Goal: Information Seeking & Learning: Learn about a topic

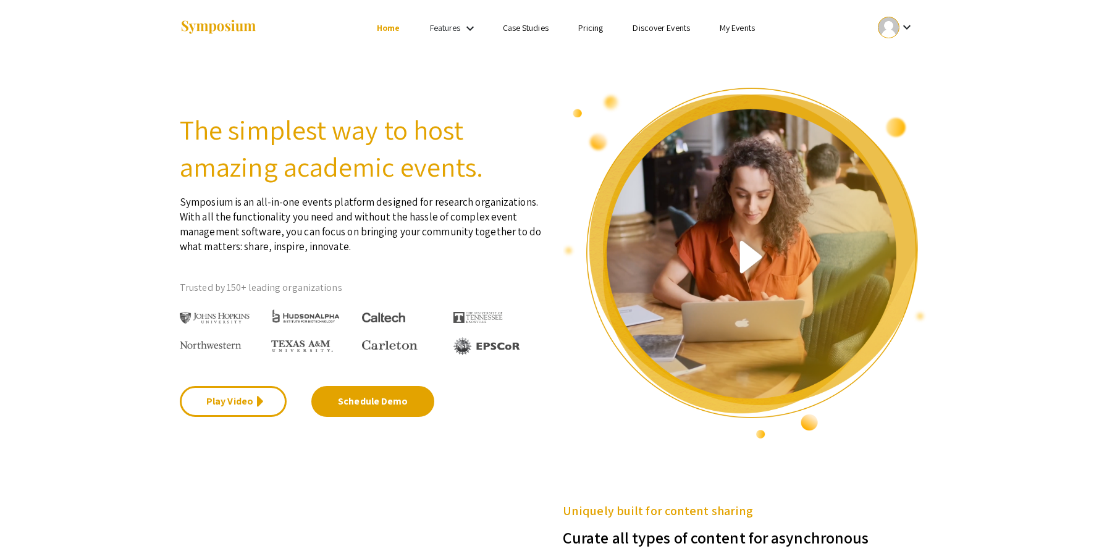
click at [751, 27] on link "My Events" at bounding box center [737, 27] width 35 height 11
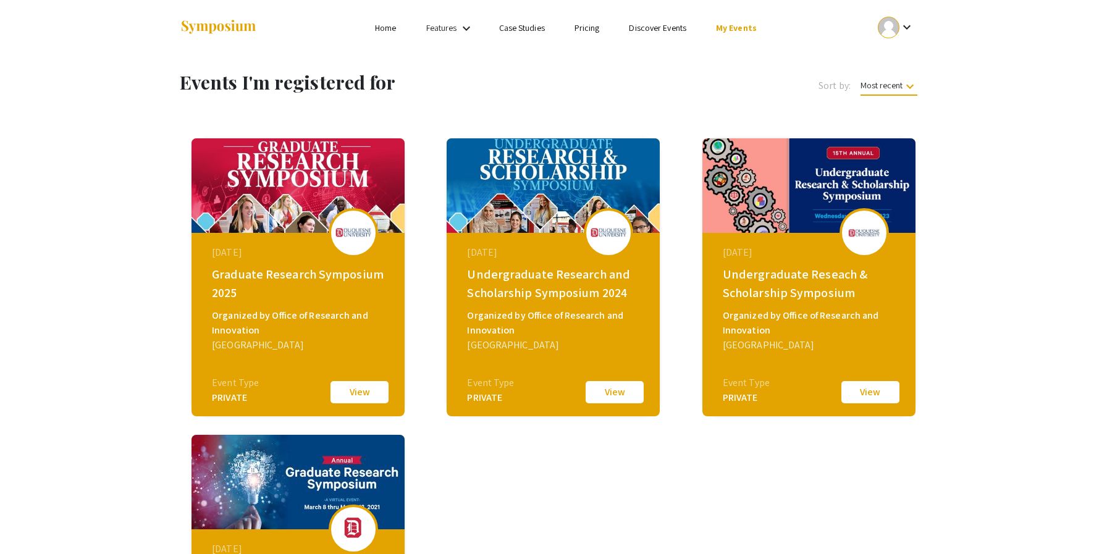
click at [660, 35] on li "Discover Events" at bounding box center [657, 27] width 87 height 15
click at [660, 32] on link "Discover Events" at bounding box center [657, 27] width 57 height 11
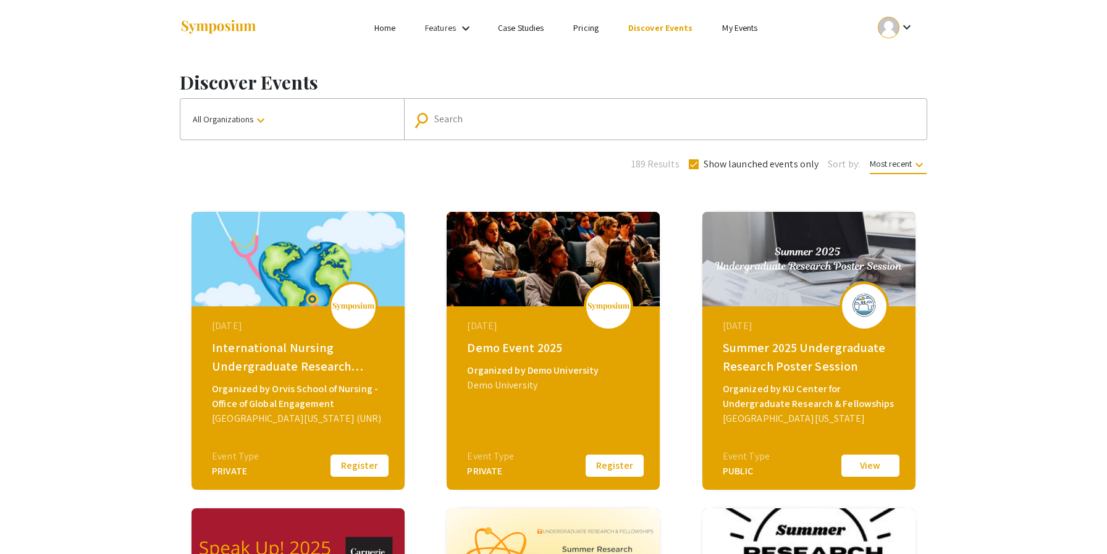
click at [480, 360] on div "[DATE] Demo Event 2025 Organized by Demo University Demo University Event Type …" at bounding box center [555, 383] width 213 height 154
click at [550, 123] on input "Search" at bounding box center [672, 119] width 476 height 11
type input "duquesne"
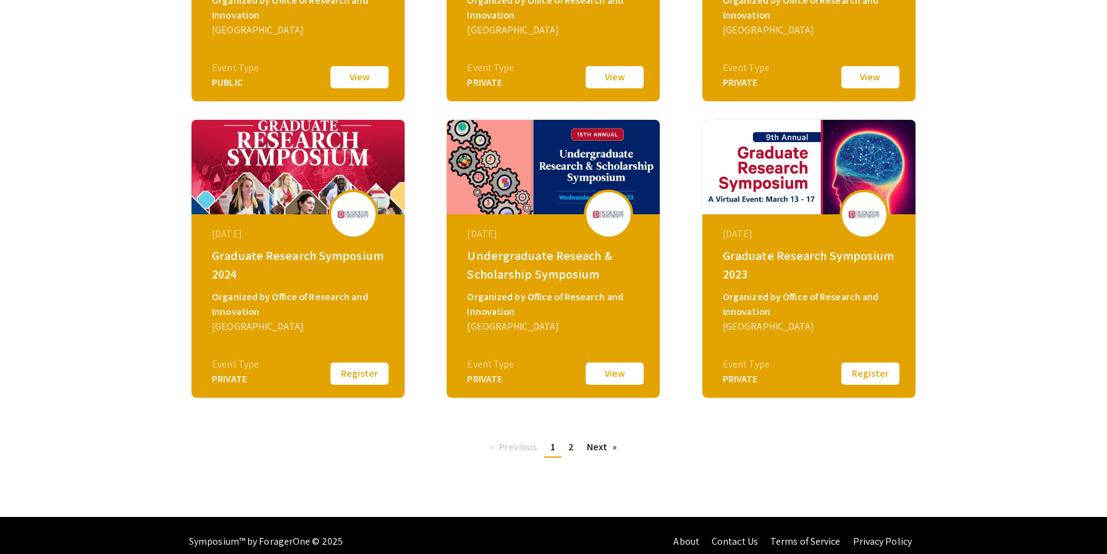
scroll to position [392, 0]
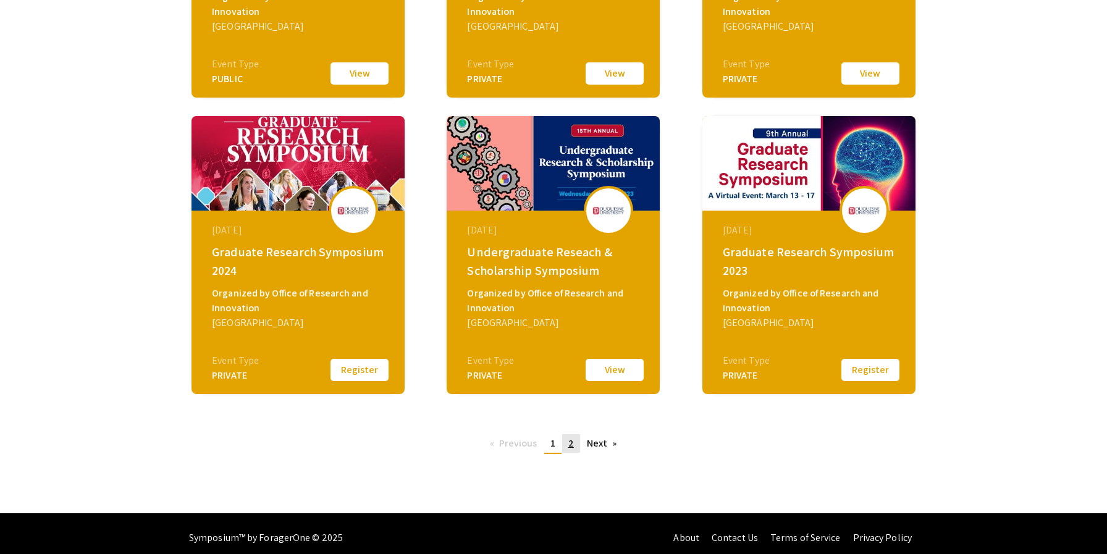
click at [568, 451] on link "page 2" at bounding box center [571, 443] width 18 height 19
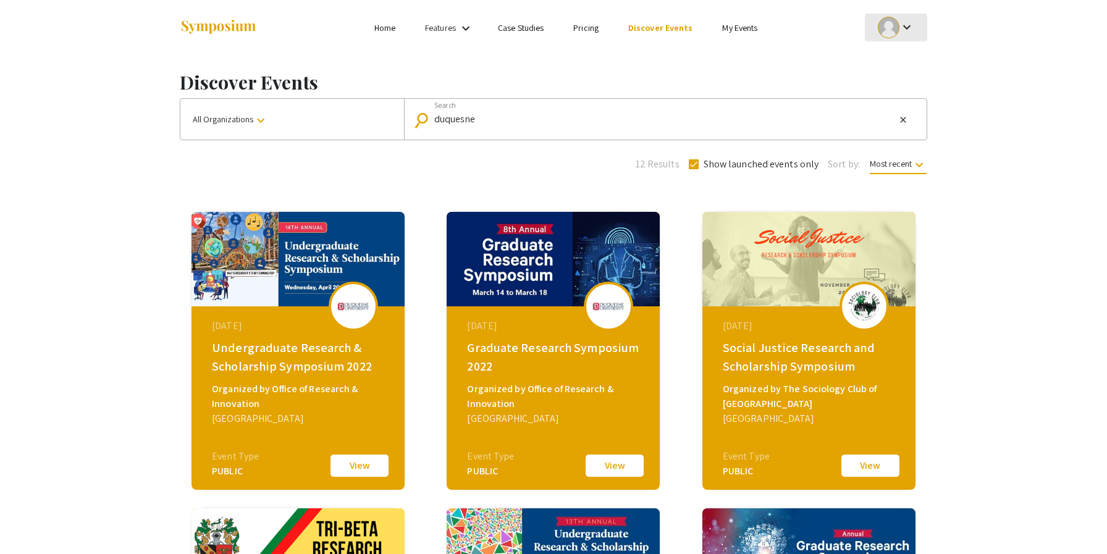
click at [884, 32] on div at bounding box center [889, 28] width 22 height 22
click at [898, 83] on button "My Submissions" at bounding box center [903, 91] width 76 height 30
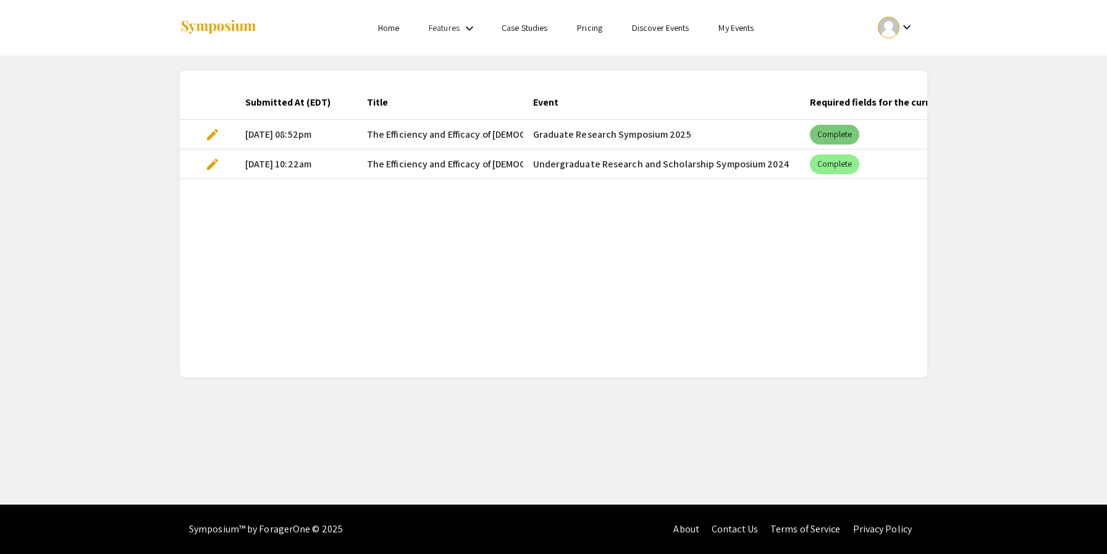
click at [832, 136] on mat-chip "Complete" at bounding box center [835, 135] width 50 height 20
click at [210, 133] on span "edit" at bounding box center [212, 134] width 15 height 15
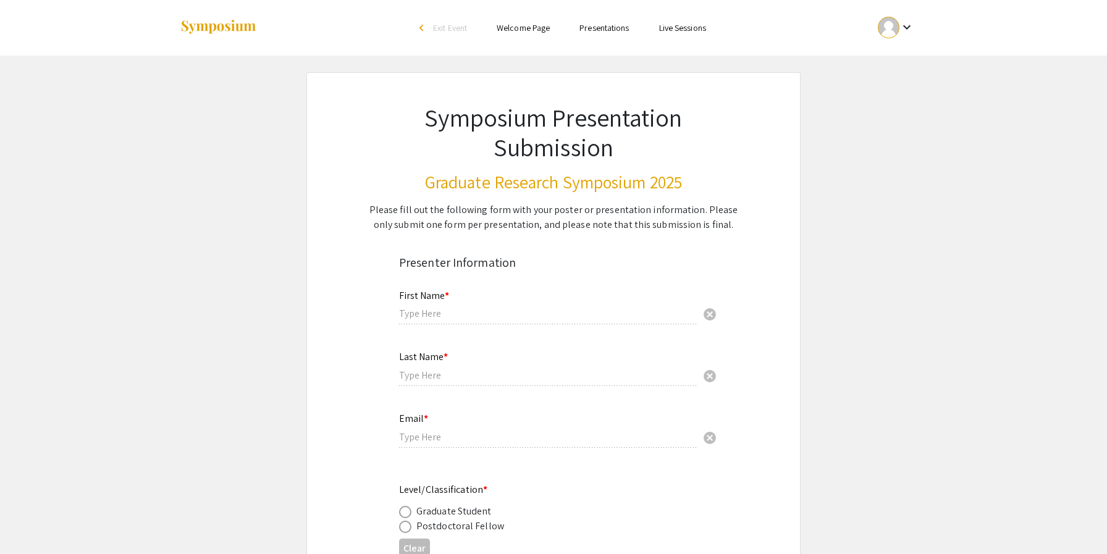
type input "[PERSON_NAME]"
type input "[EMAIL_ADDRESS][DOMAIN_NAME]"
radio input "true"
type input "Forensic Science and Law"
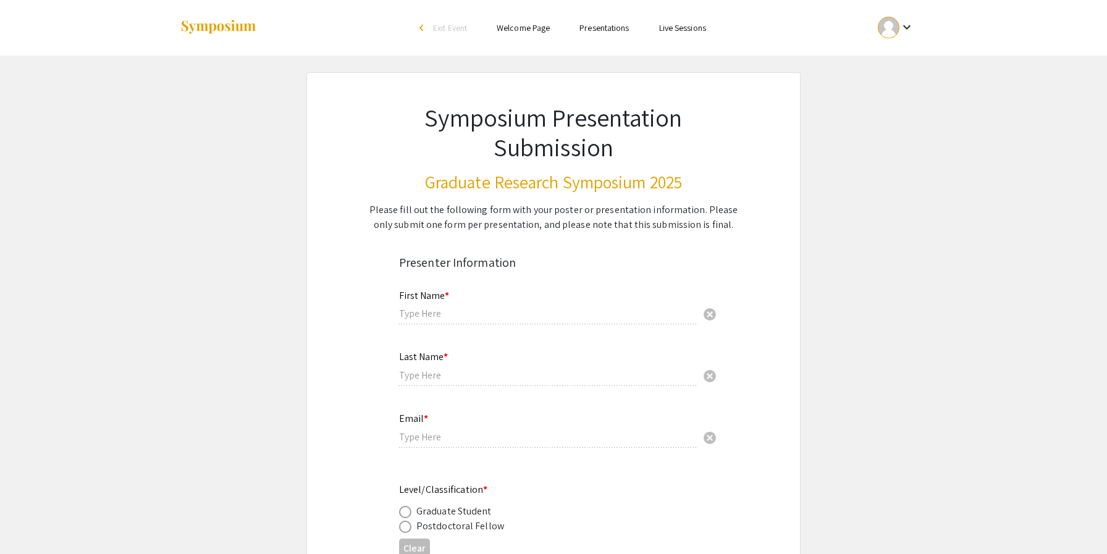
type input "[PERSON_NAME], Ph.D"
radio input "true"
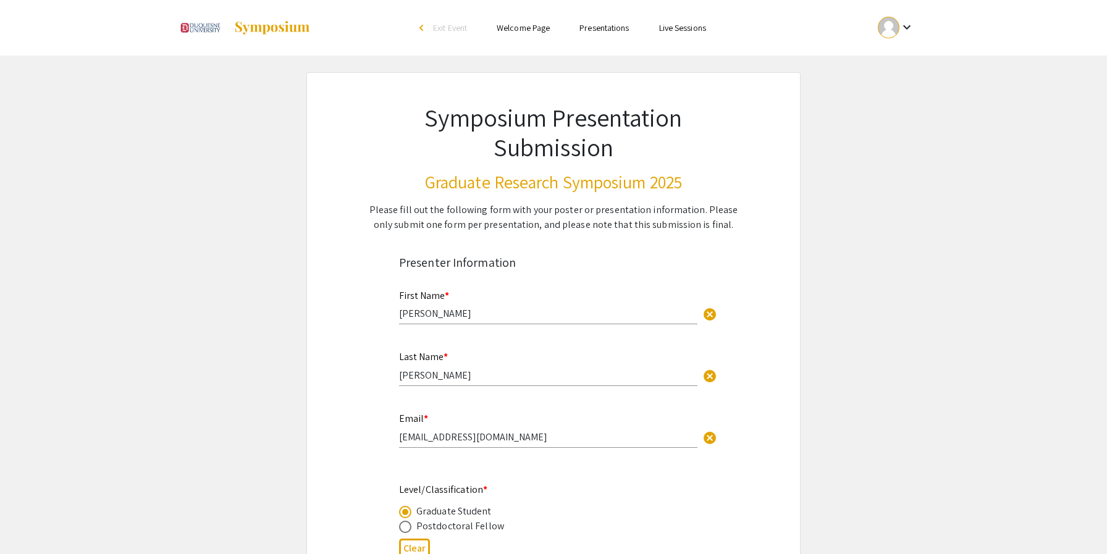
select select "custom"
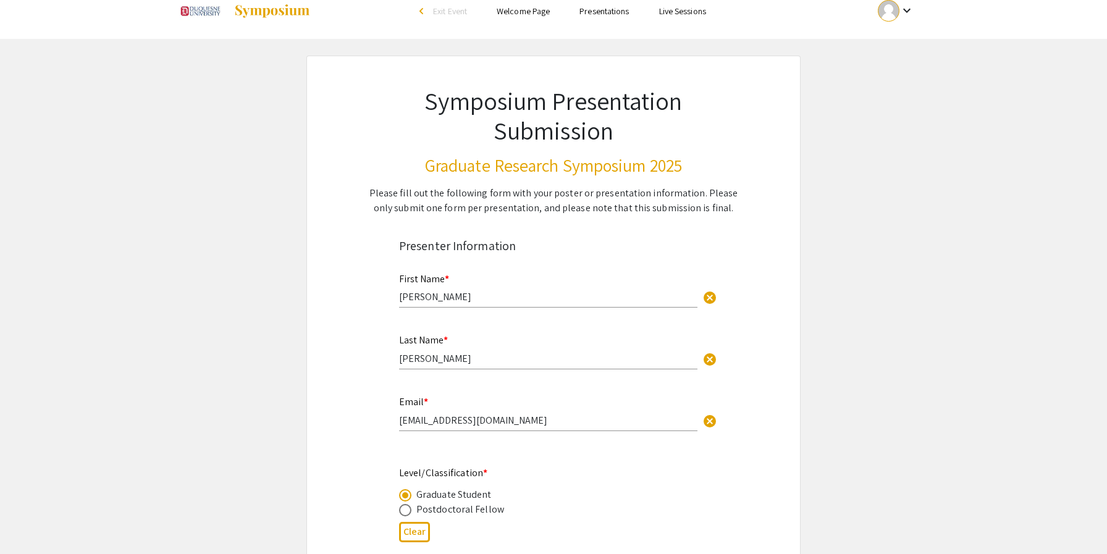
type input "0"
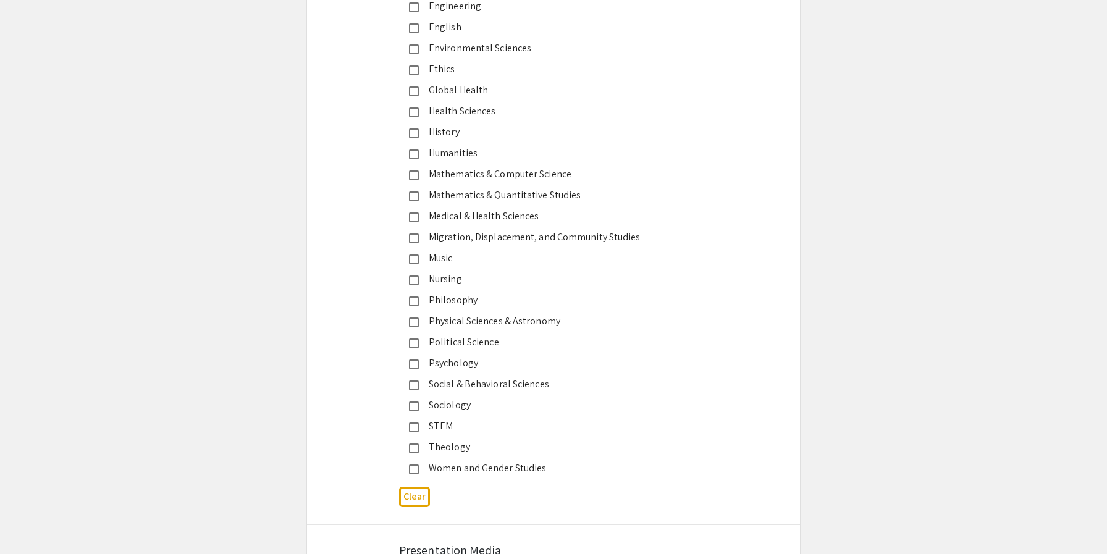
select select "auto"
type input "1"
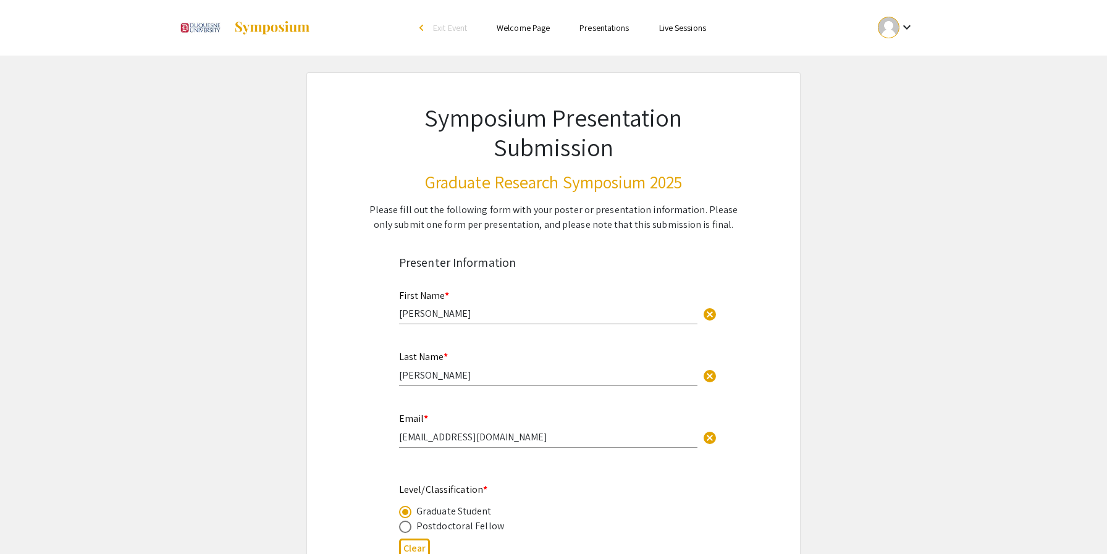
click at [900, 30] on mat-icon "keyboard_arrow_down" at bounding box center [907, 27] width 15 height 15
click at [895, 60] on button "My Account" at bounding box center [903, 61] width 76 height 30
click at [614, 33] on link "Presentations" at bounding box center [604, 27] width 49 height 11
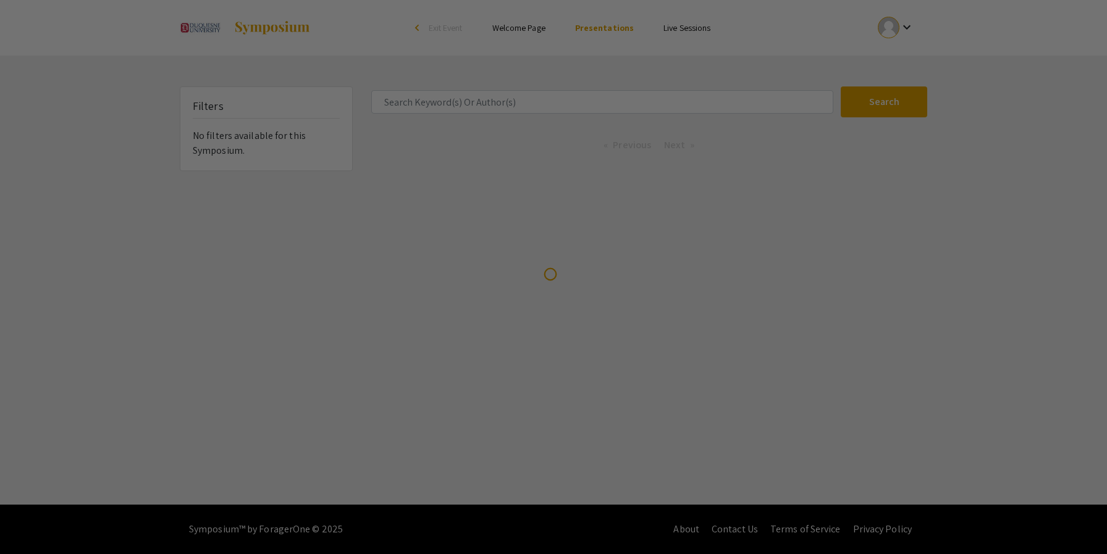
click at [614, 28] on div at bounding box center [553, 277] width 1107 height 554
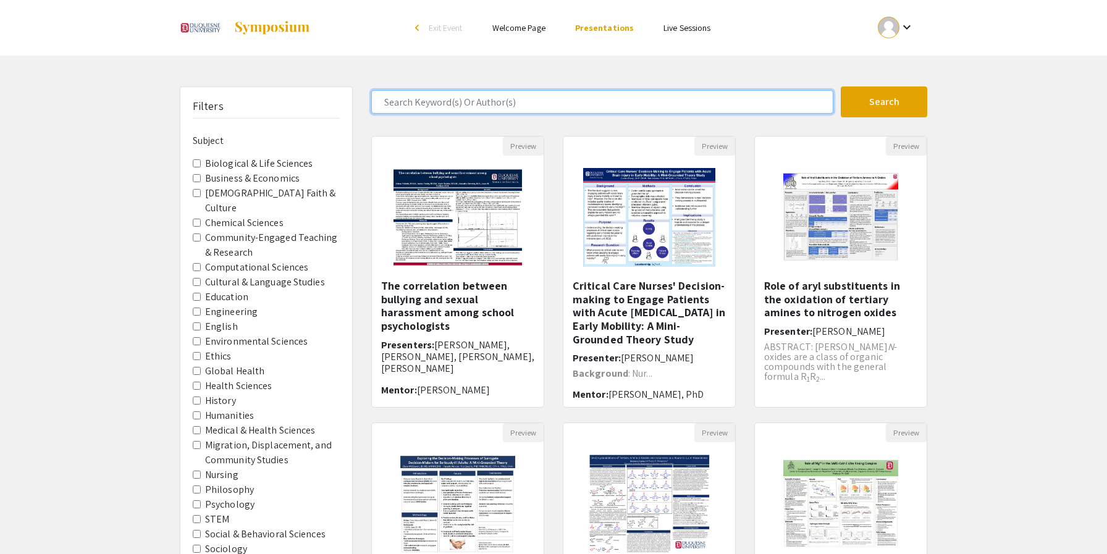
click at [553, 104] on input "Search Keyword(s) Or Author(s)" at bounding box center [602, 101] width 462 height 23
type input "d"
type input "[PERSON_NAME]"
click at [841, 87] on button "Search" at bounding box center [884, 102] width 87 height 31
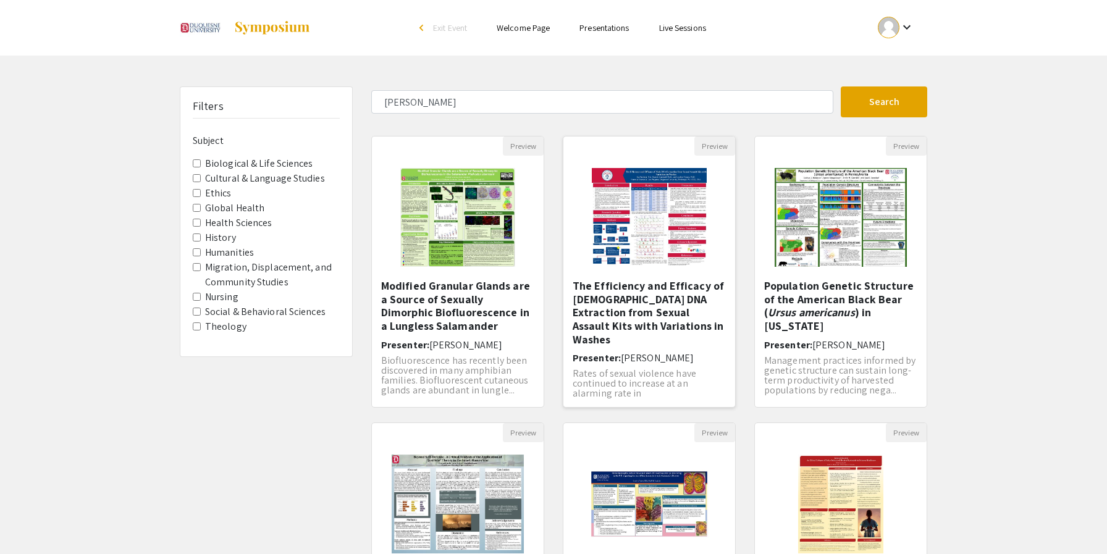
click at [652, 264] on img "Open Presentation <p>The Efficiency and Efficacy of Male DNA Extraction from Se…" at bounding box center [650, 218] width 140 height 124
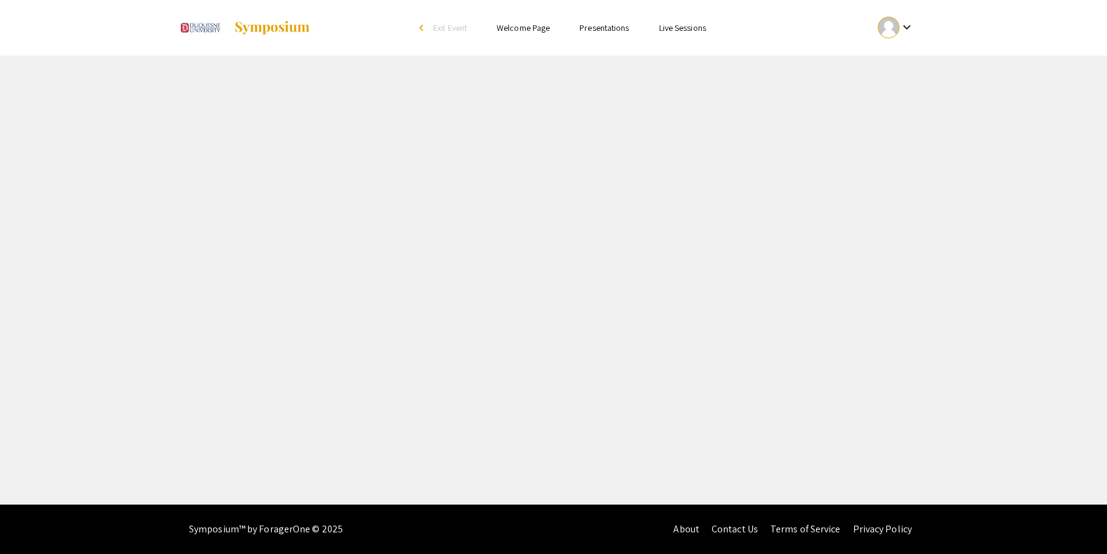
select select "custom"
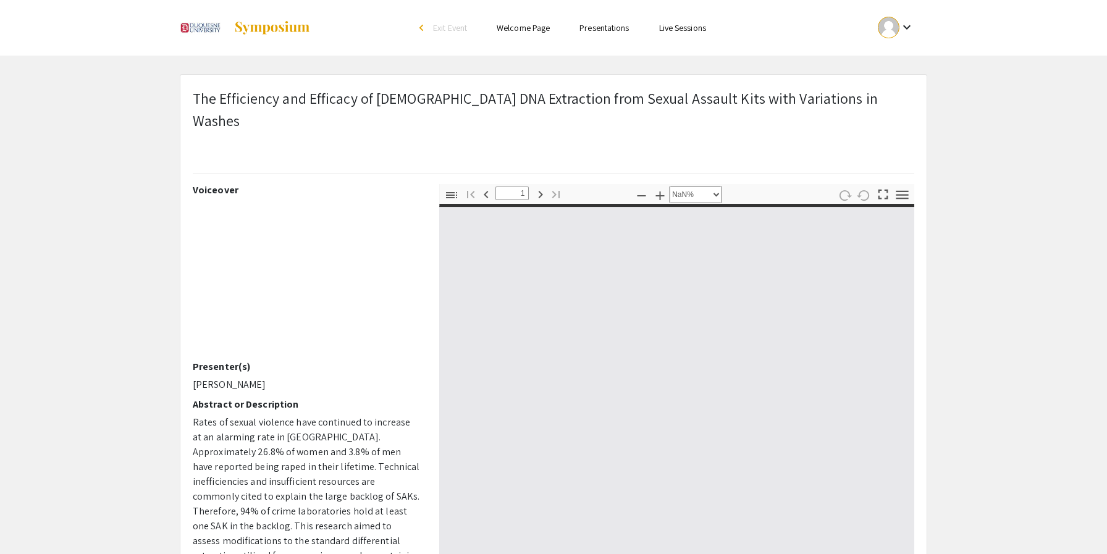
type input "0"
select select "auto"
type input "1"
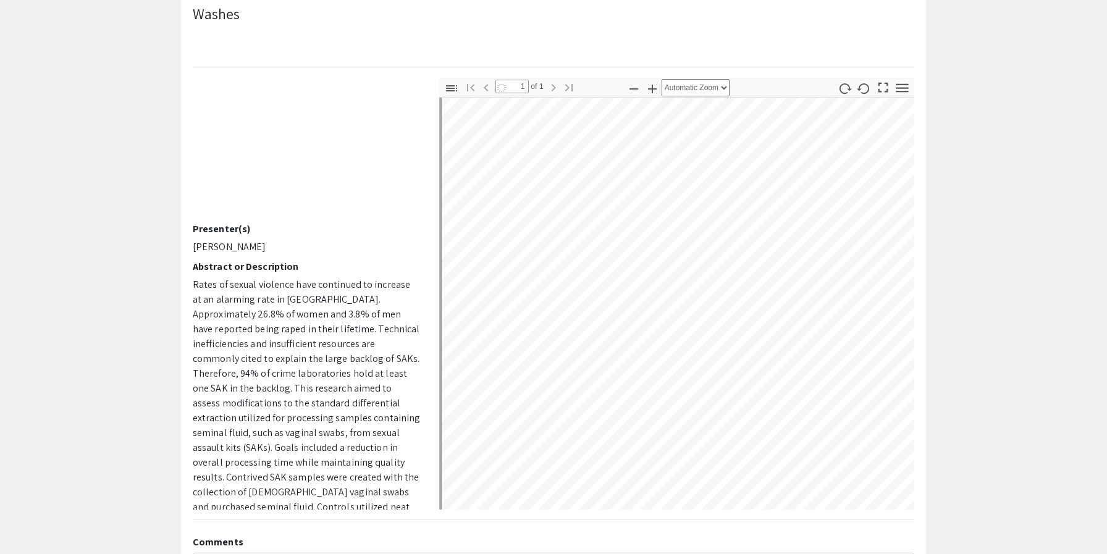
scroll to position [413, 3]
select select "custom"
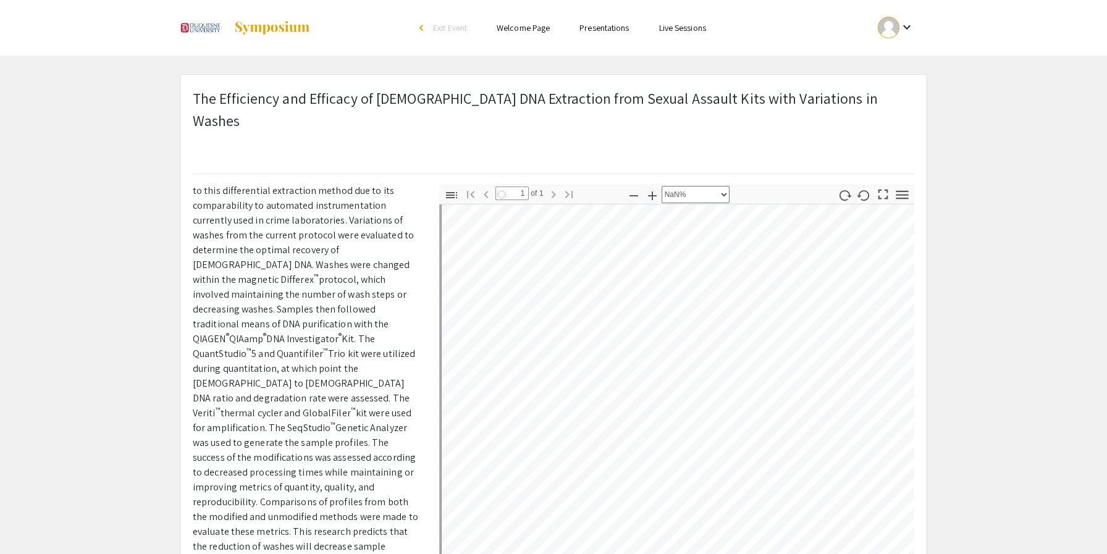
scroll to position [0, 0]
